Goal: Transaction & Acquisition: Purchase product/service

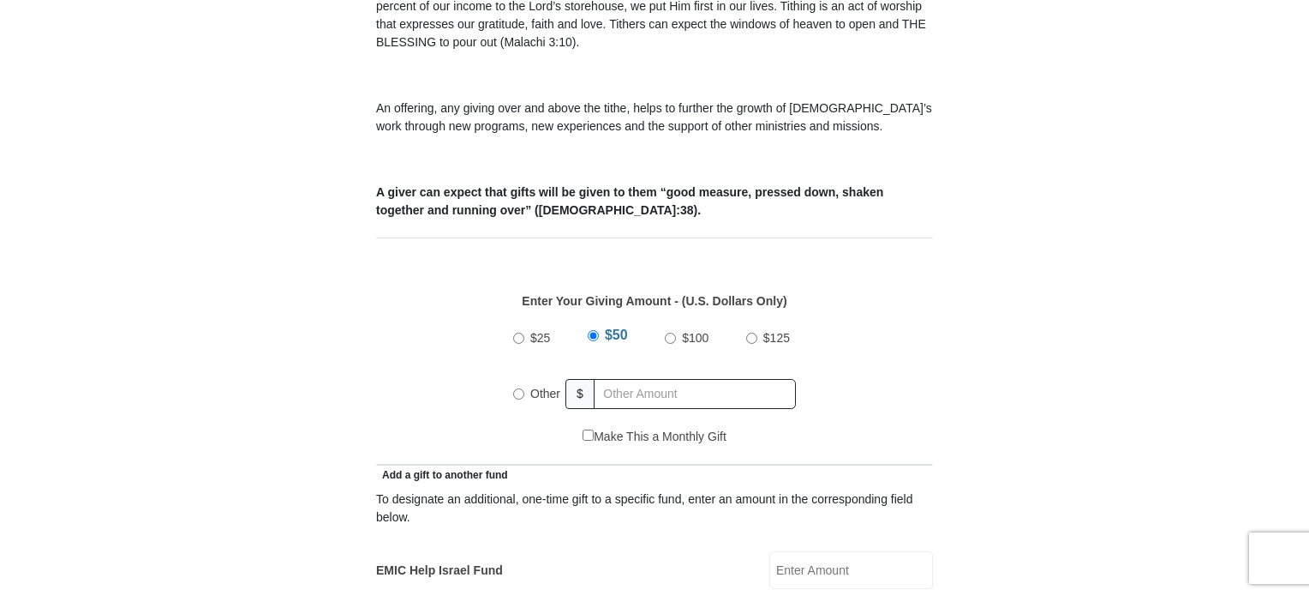
scroll to position [577, 0]
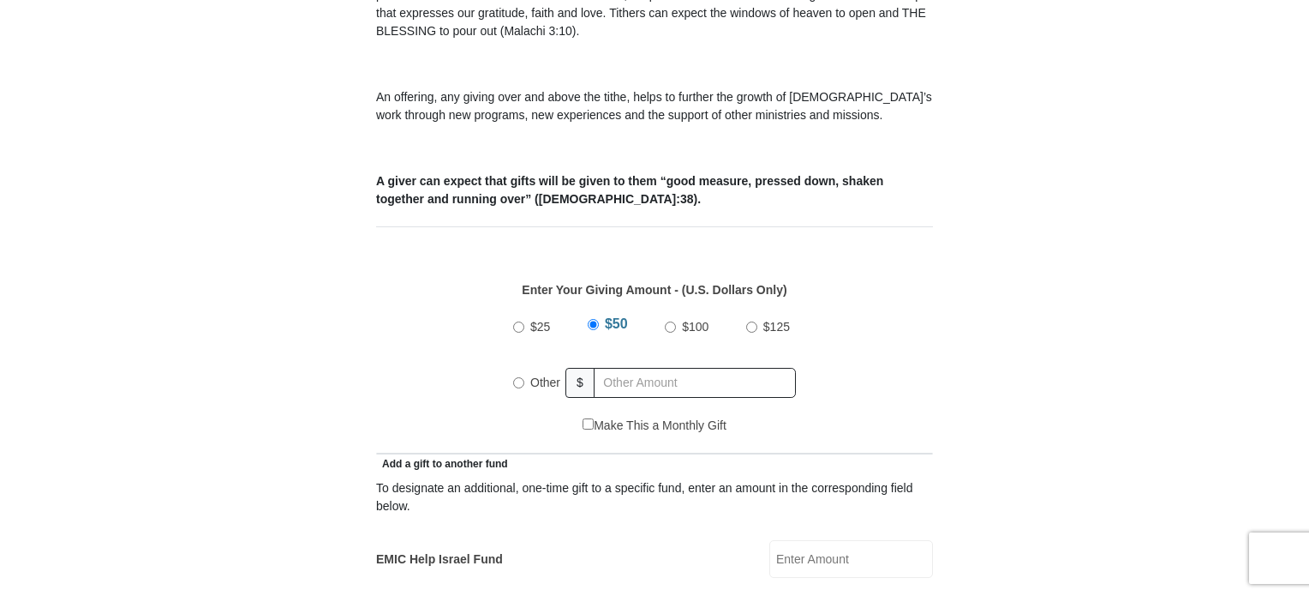
click at [513, 377] on input "Other" at bounding box center [518, 382] width 11 height 11
radio input "true"
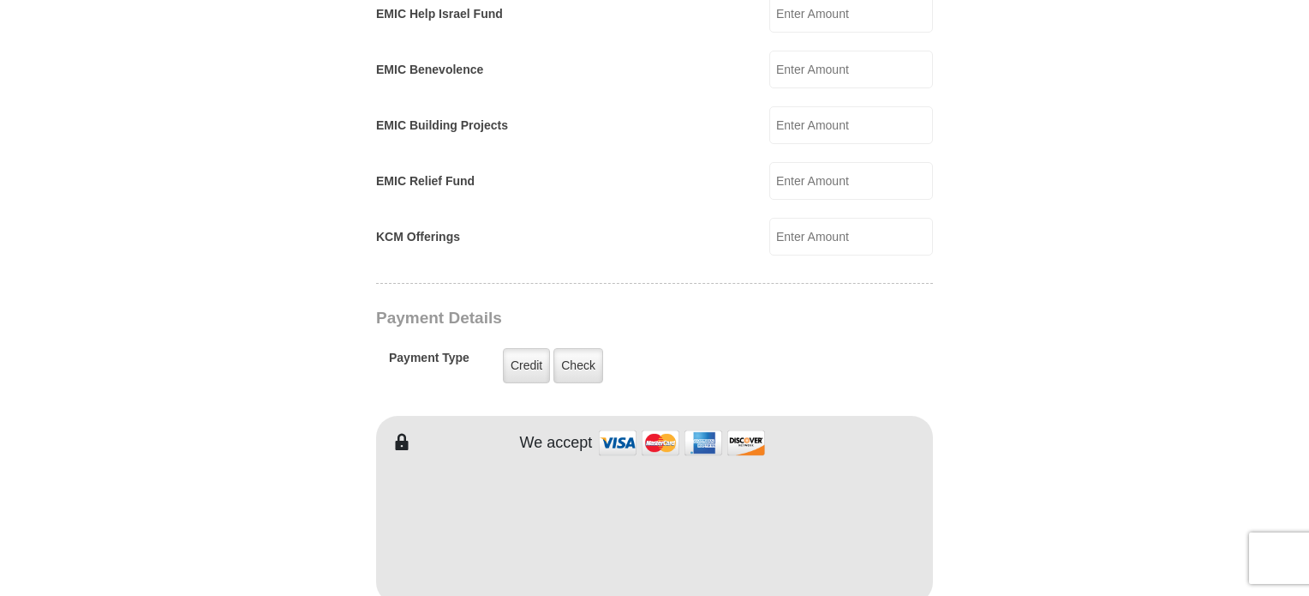
scroll to position [1133, 0]
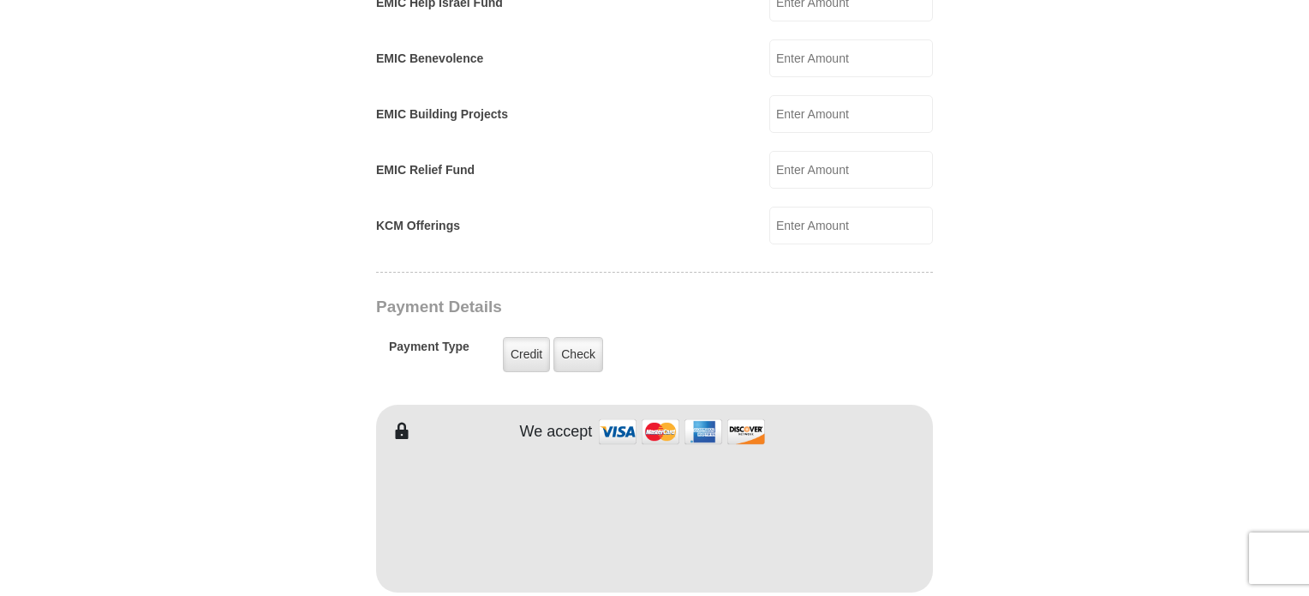
type input "180"
type input "[PERSON_NAME]"
type input "Pontnack"
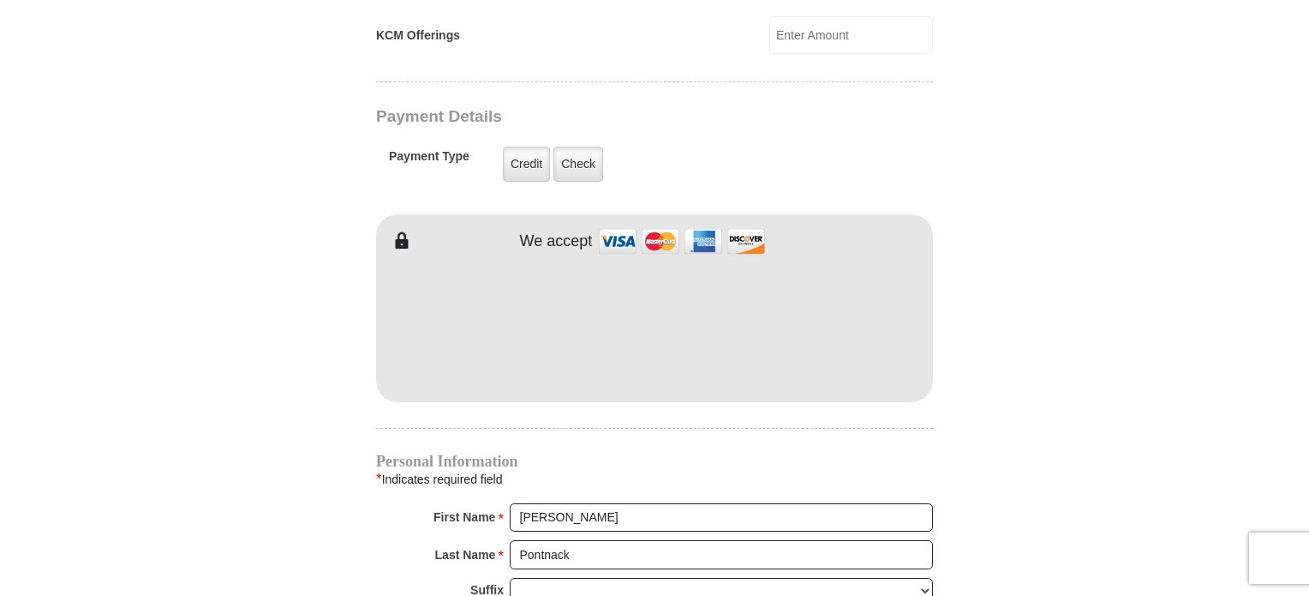
scroll to position [1331, 0]
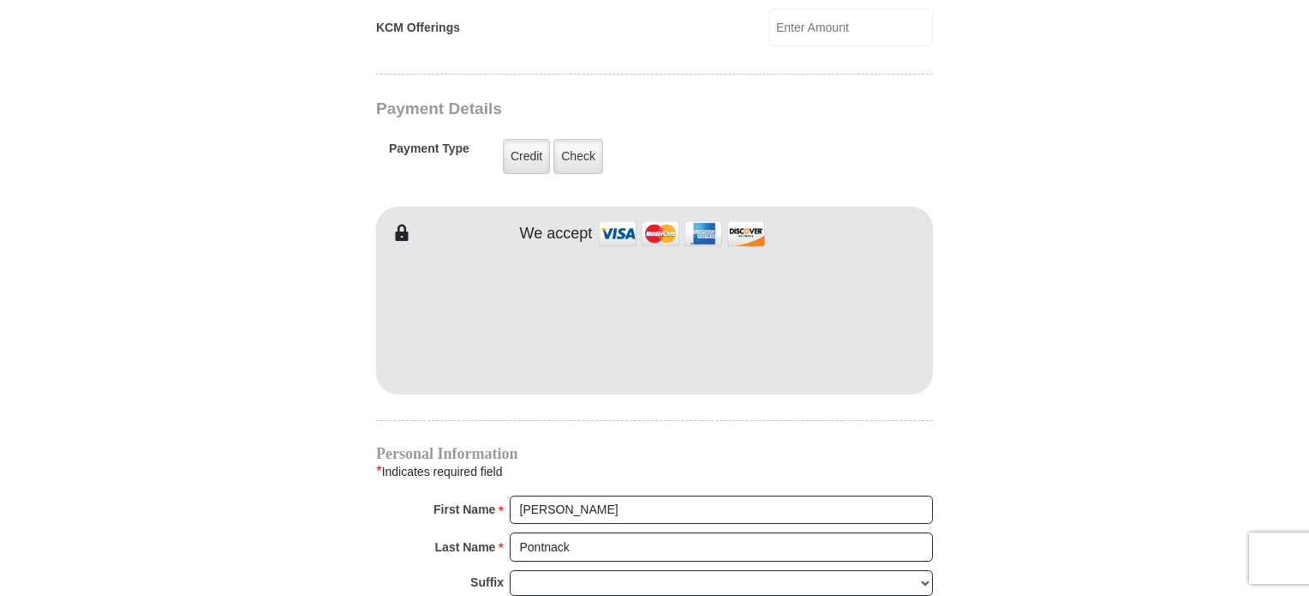
drag, startPoint x: 1309, startPoint y: 282, endPoint x: 1315, endPoint y: 328, distance: 46.7
click at [1309, 328] on html "[GEOGRAPHIC_DATA][DEMOGRAPHIC_DATA] Online Giving Because of gifts like yours, …" at bounding box center [654, 224] width 1309 height 3110
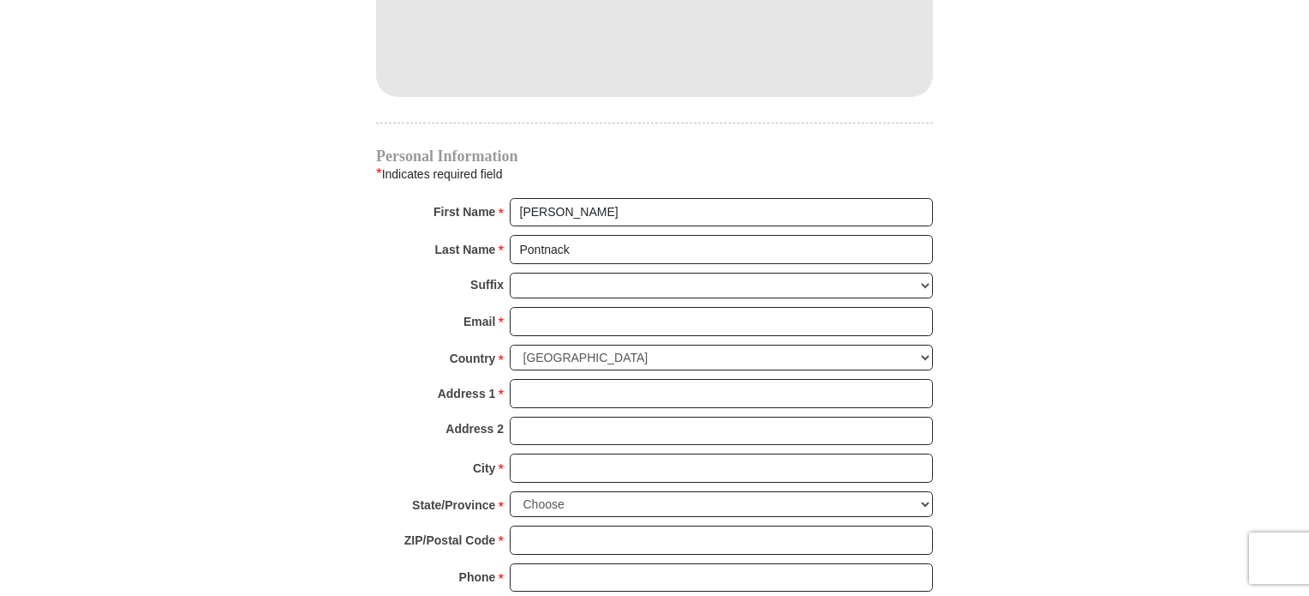
scroll to position [1653, 0]
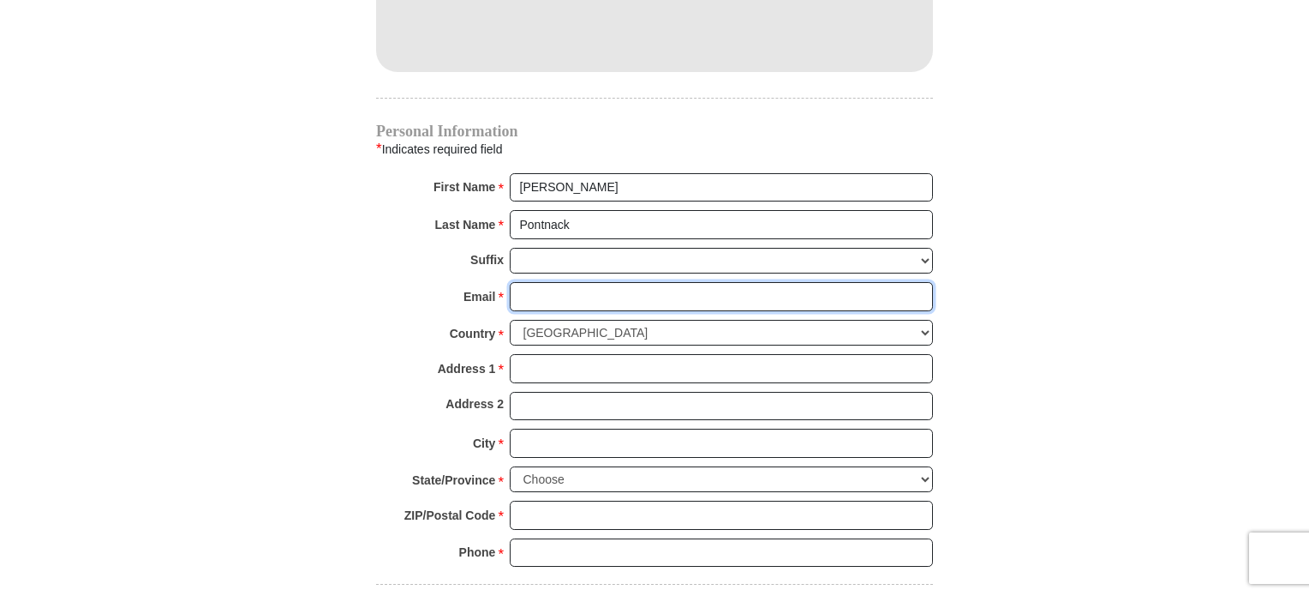
click at [518, 282] on input "Email *" at bounding box center [721, 296] width 423 height 29
type input "[EMAIL_ADDRESS][DOMAIN_NAME]"
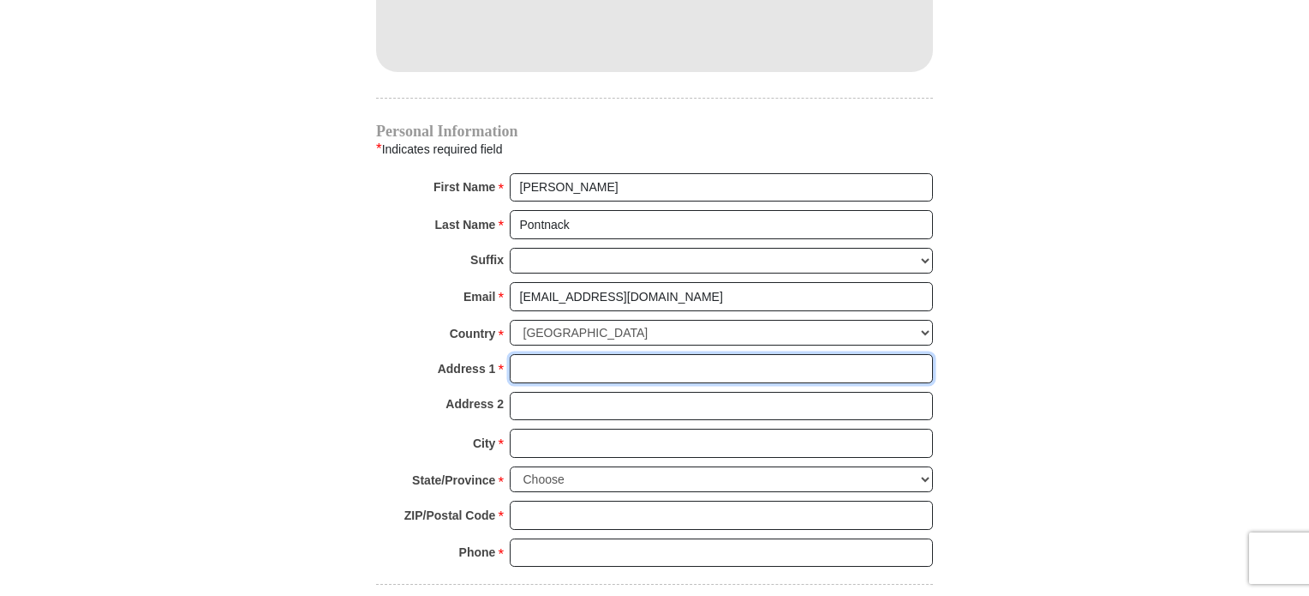
type input "[STREET_ADDRESS]"
type input "APT. 12111"
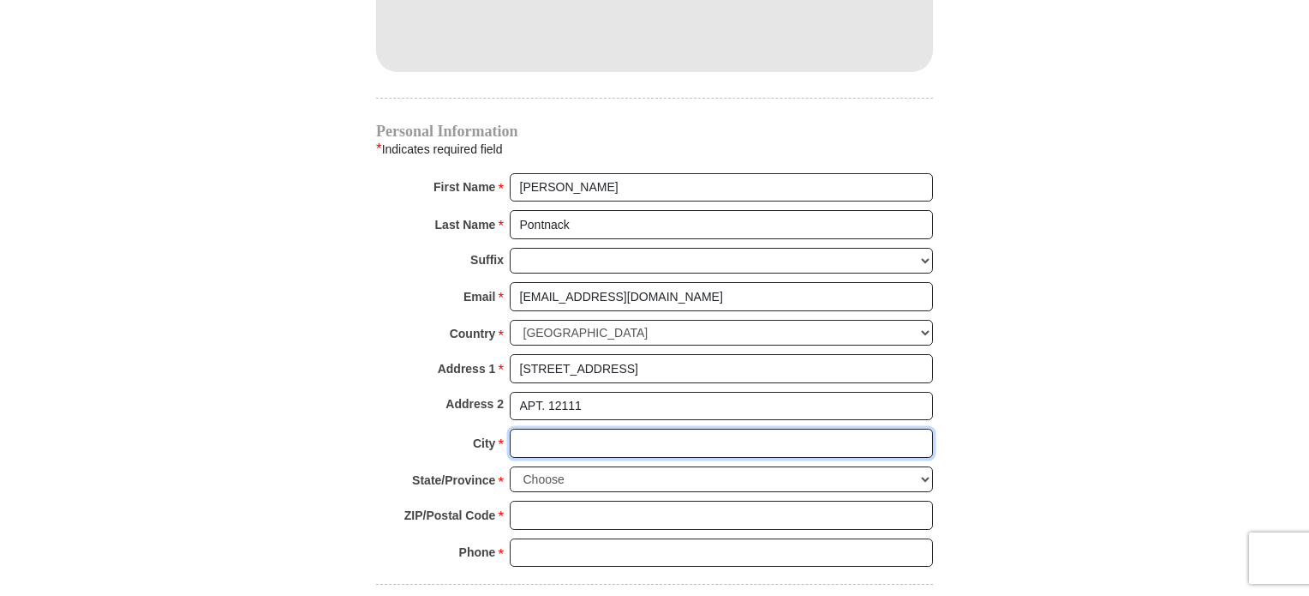
type input "ROCKFORD"
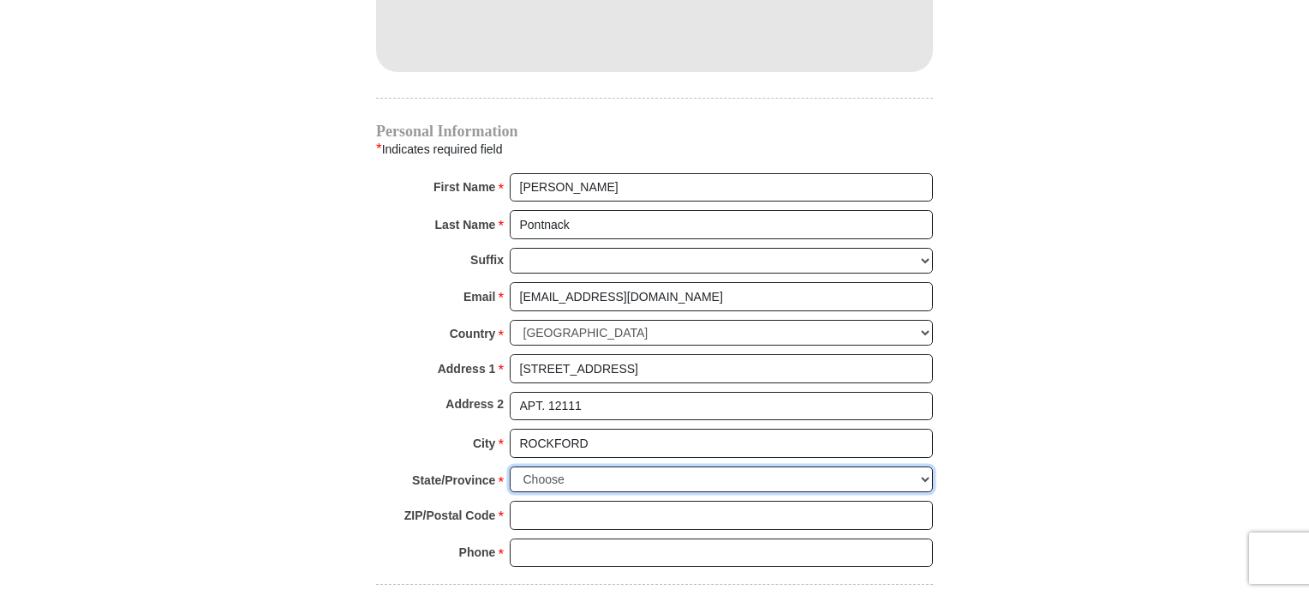
select select "IL"
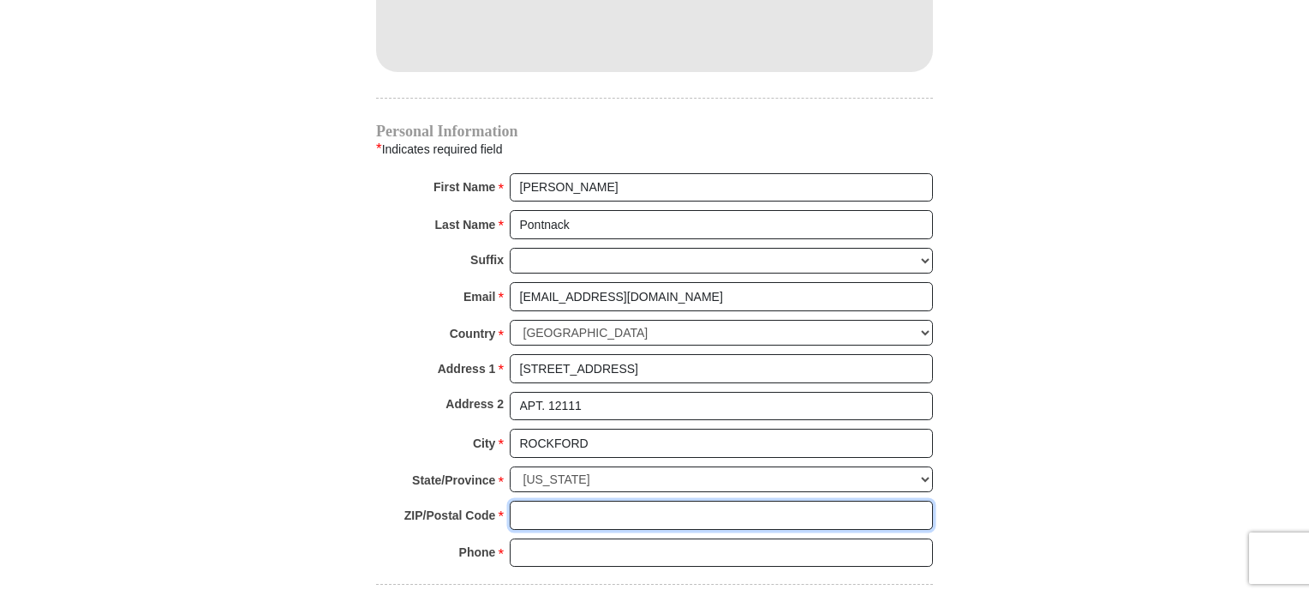
type input "61109"
type input "8155660451"
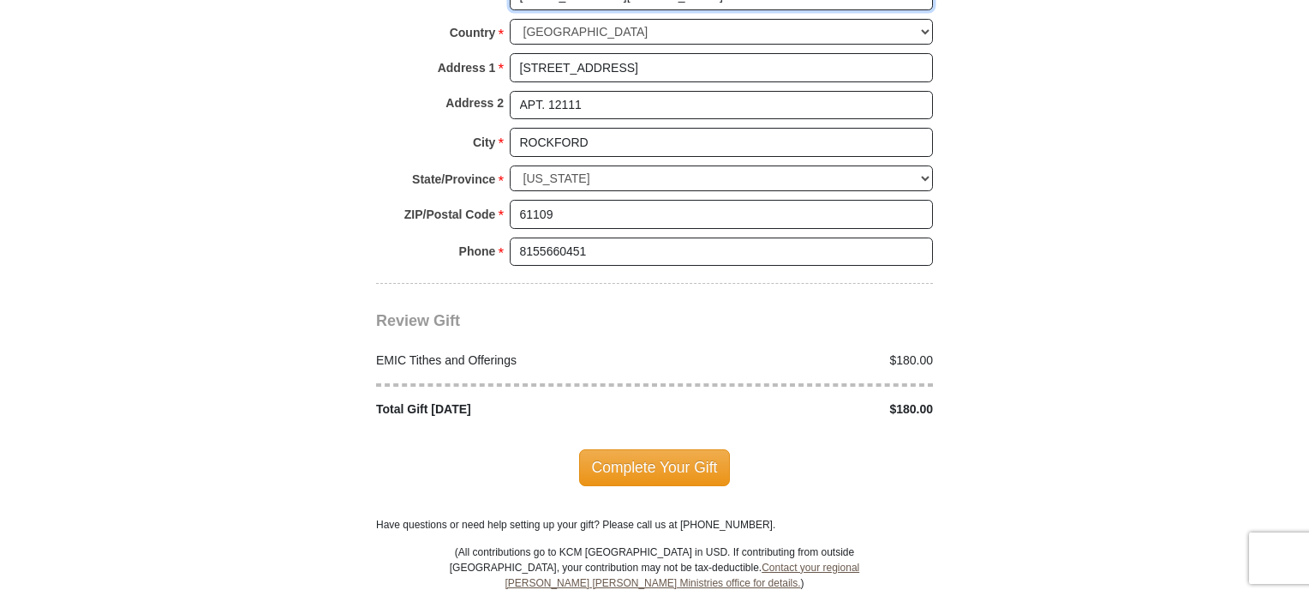
scroll to position [1971, 0]
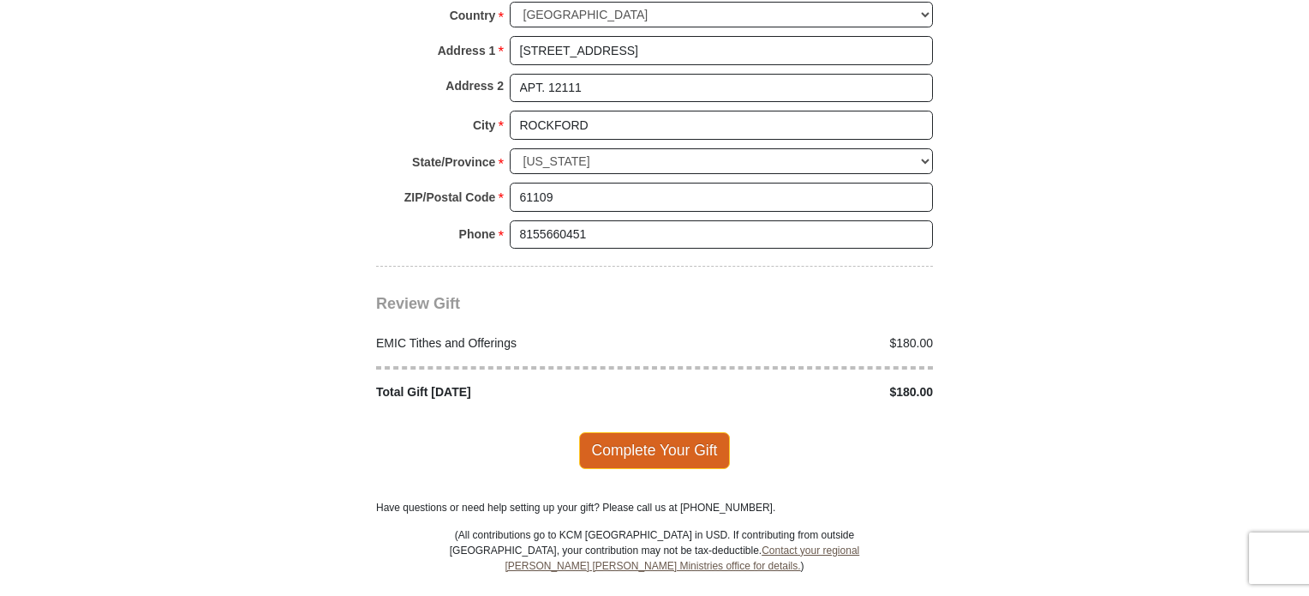
click at [666, 432] on span "Complete Your Gift" at bounding box center [655, 450] width 152 height 36
